Goal: Transaction & Acquisition: Purchase product/service

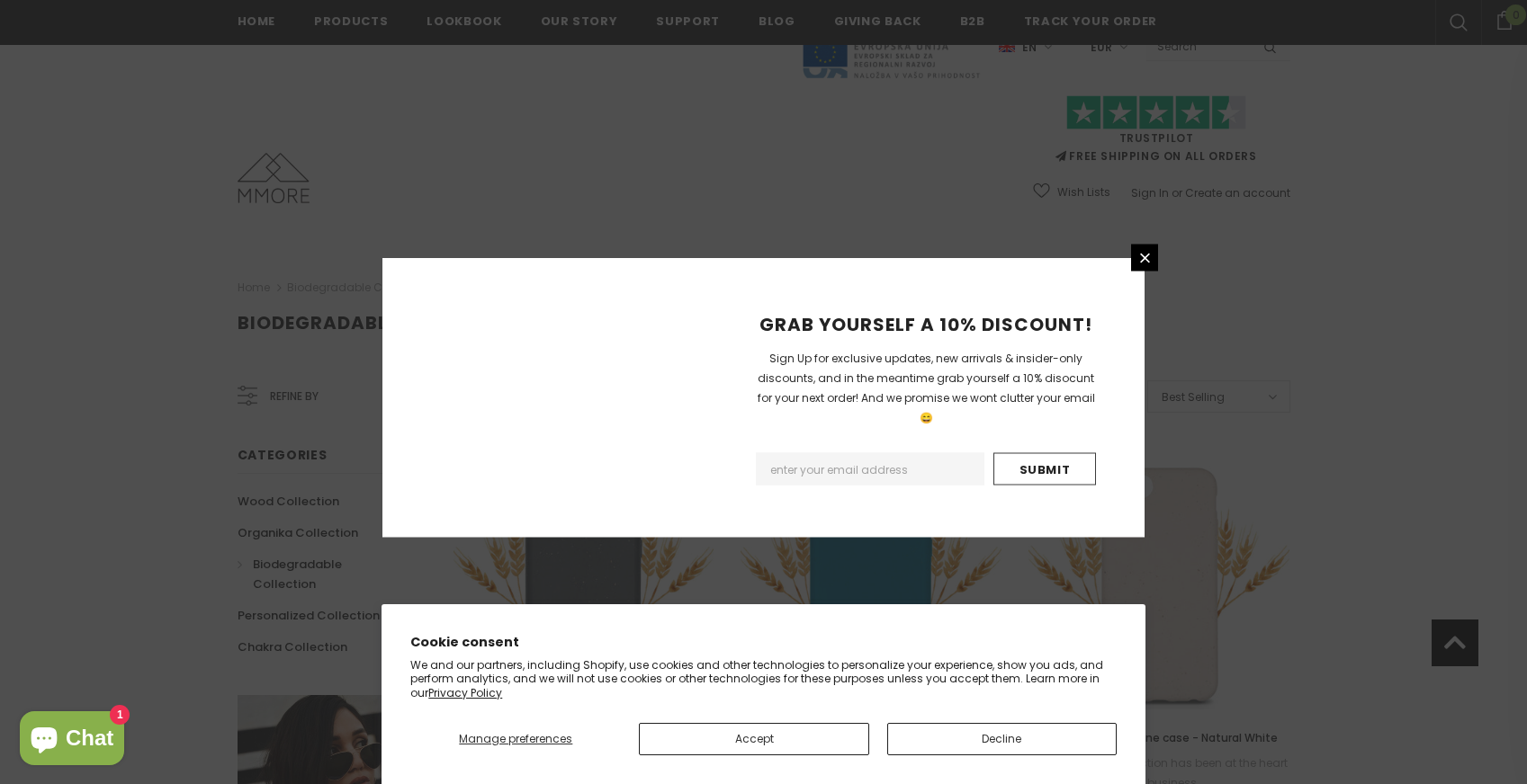
scroll to position [2058, 0]
